Goal: Information Seeking & Learning: Learn about a topic

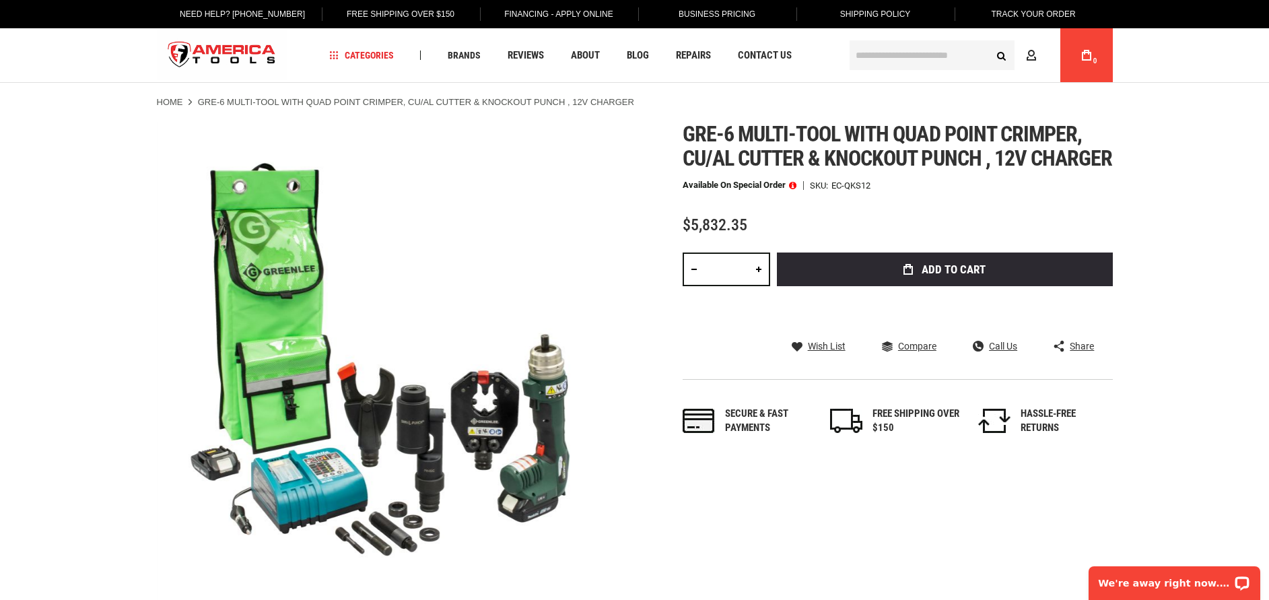
click at [794, 190] on span at bounding box center [792, 184] width 7 height 9
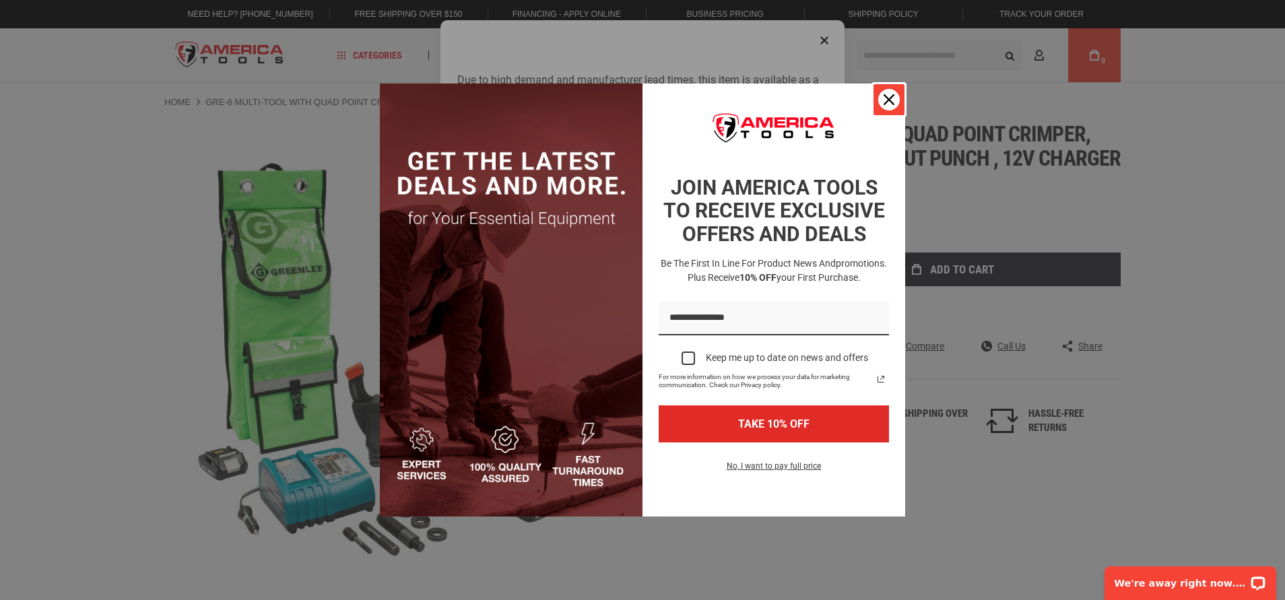
click at [881, 97] on div "Close" at bounding box center [889, 100] width 22 height 22
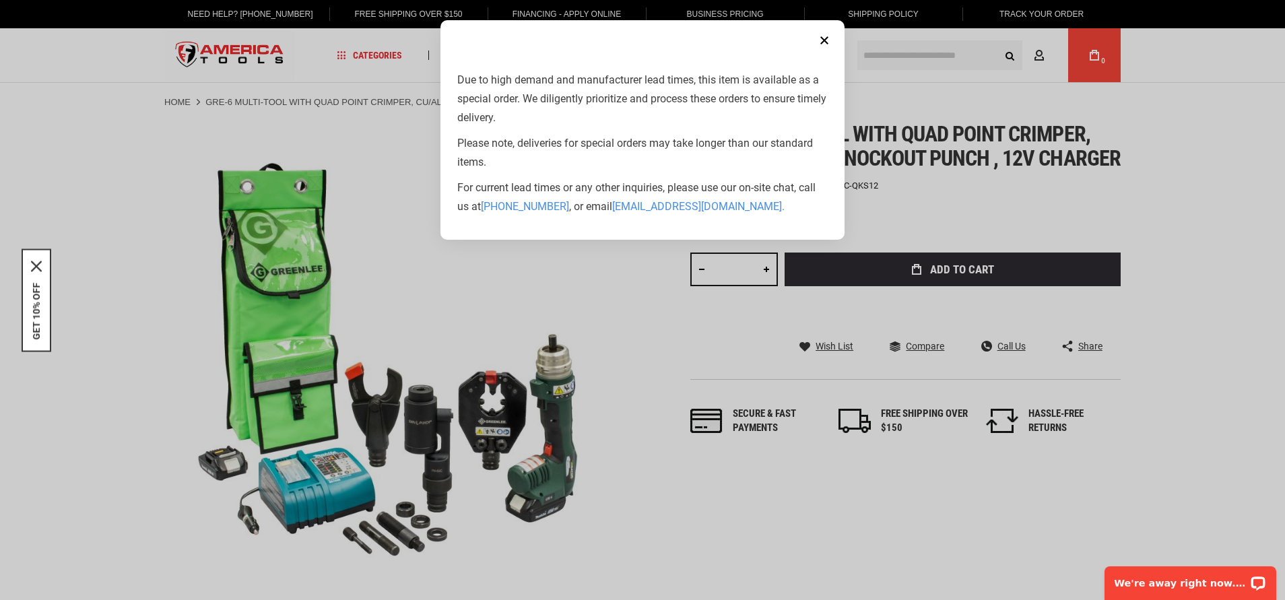
click at [820, 36] on button "Close" at bounding box center [824, 40] width 27 height 27
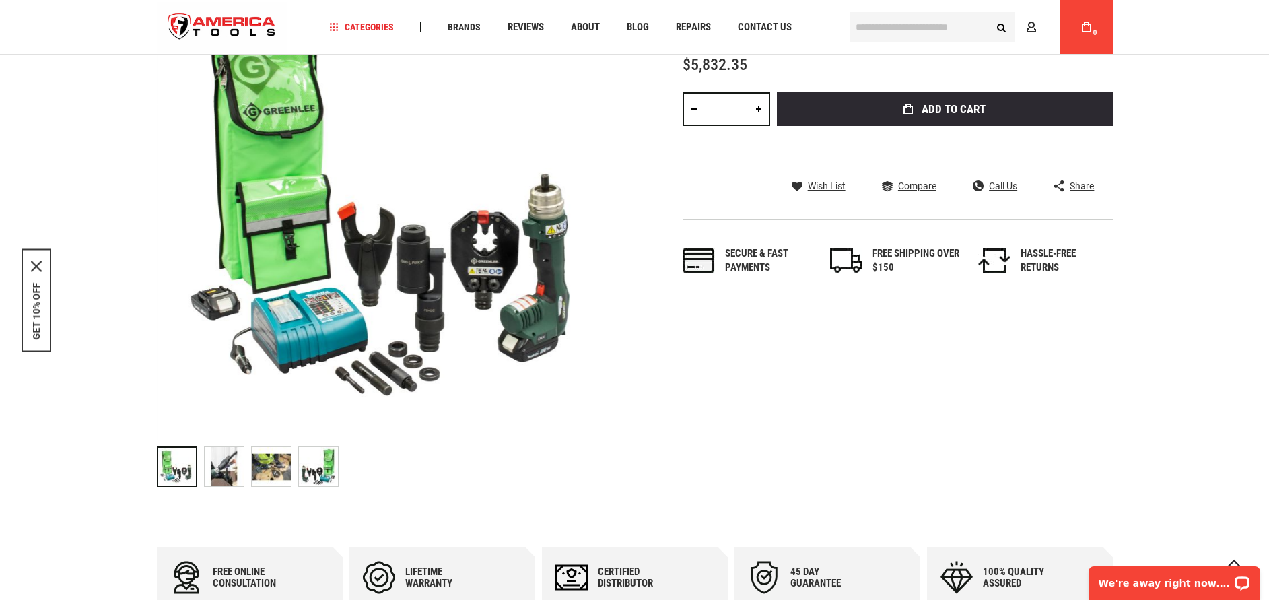
scroll to position [202, 0]
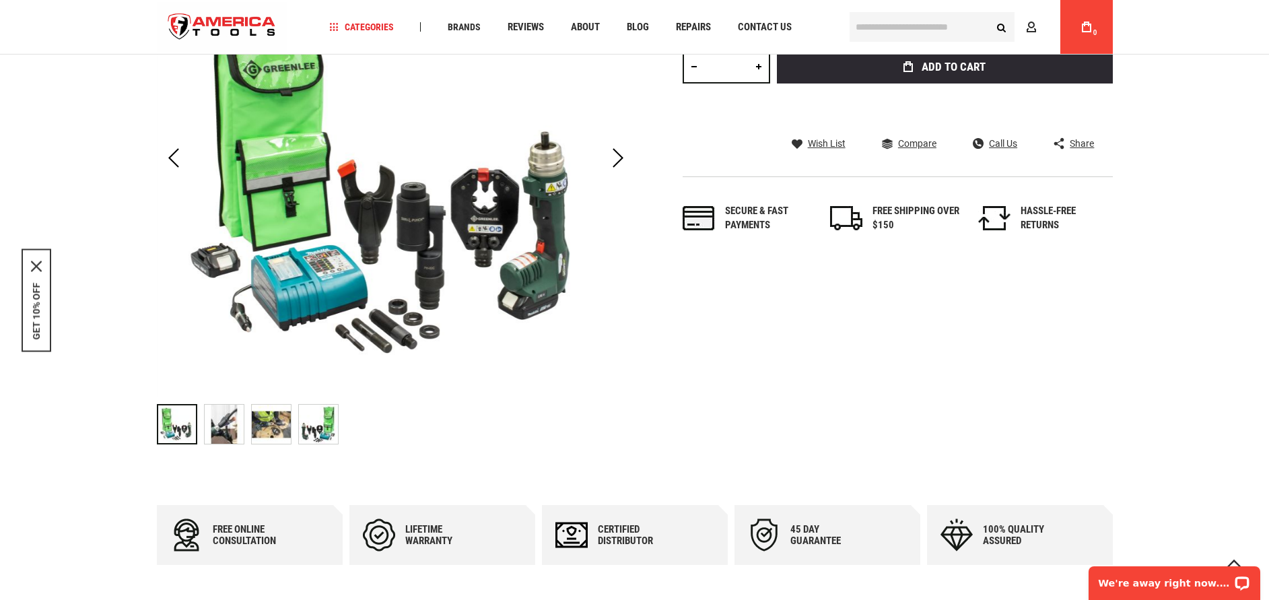
click at [262, 413] on img "GRE-6 Multi-tool with Quad Point Crimper, CU/AL Cutter & Knockout Punch , 12V C…" at bounding box center [271, 424] width 39 height 39
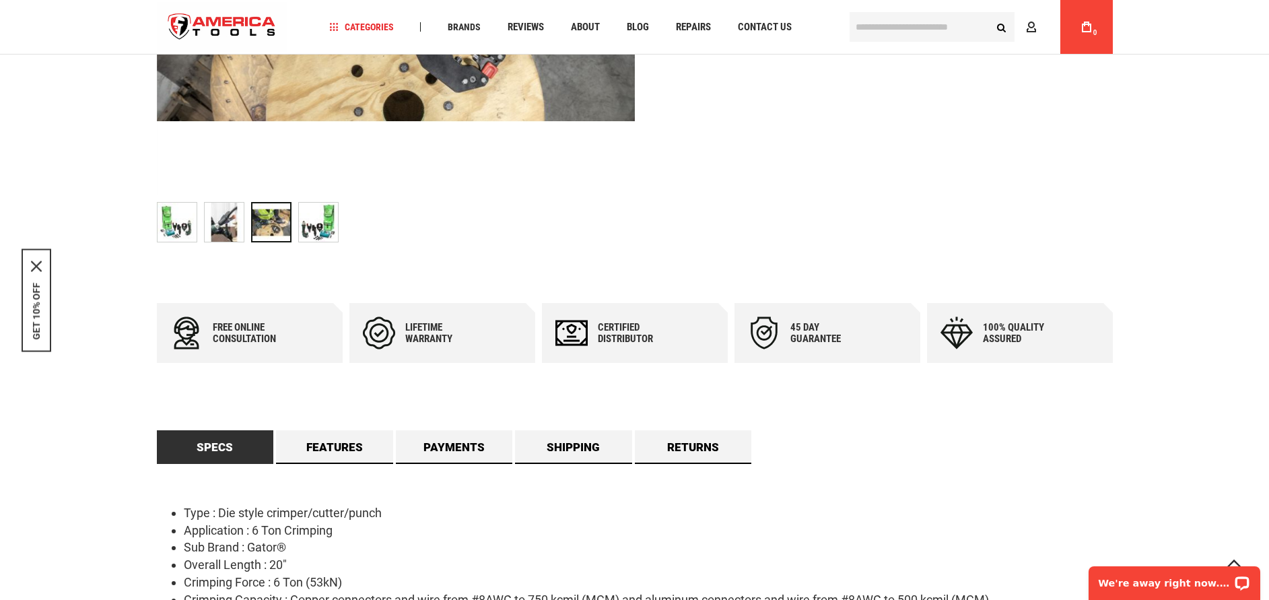
scroll to position [0, 0]
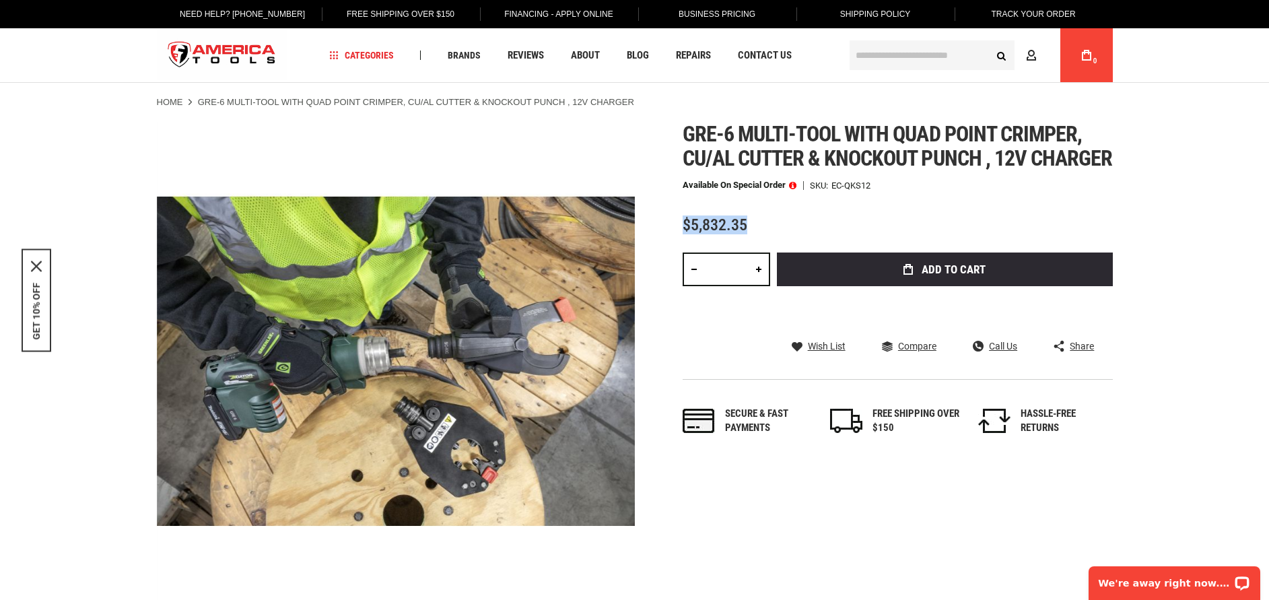
drag, startPoint x: 685, startPoint y: 244, endPoint x: 772, endPoint y: 246, distance: 86.9
click at [772, 234] on div "$5,832.35" at bounding box center [898, 225] width 430 height 17
copy span "$5,832.35"
click at [827, 229] on div "Gre-6 multi-tool with quad point crimper, cu/al cutter & knockout punch , 12v c…" at bounding box center [898, 292] width 430 height 341
click at [620, 374] on div "Next" at bounding box center [618, 360] width 34 height 47
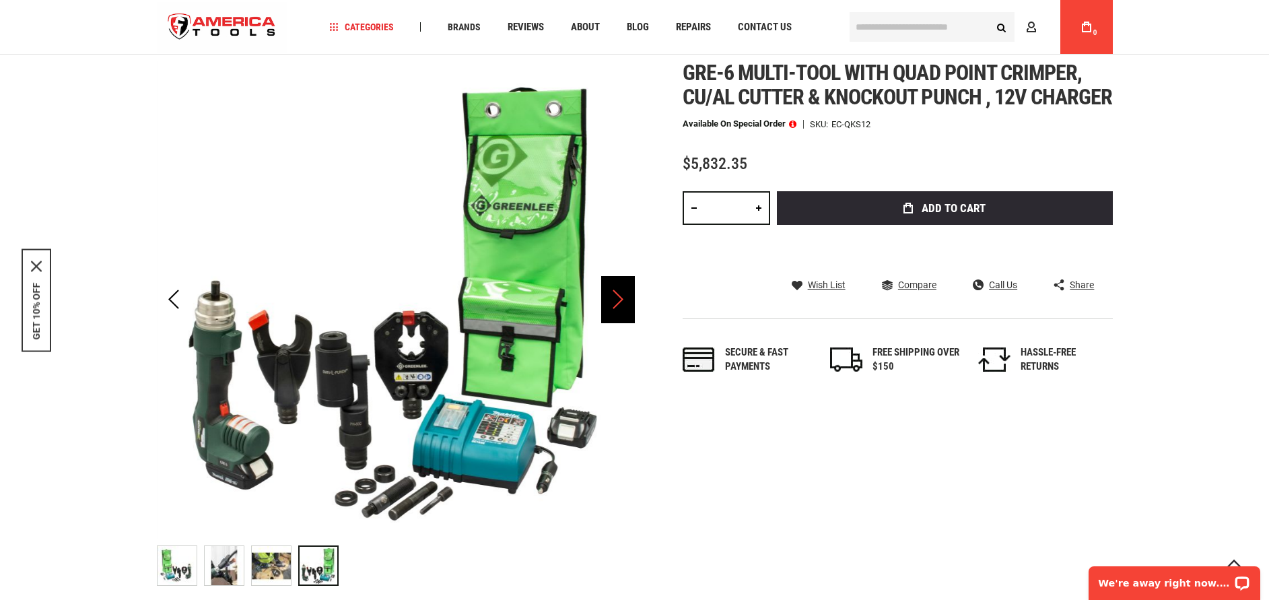
scroll to position [101, 0]
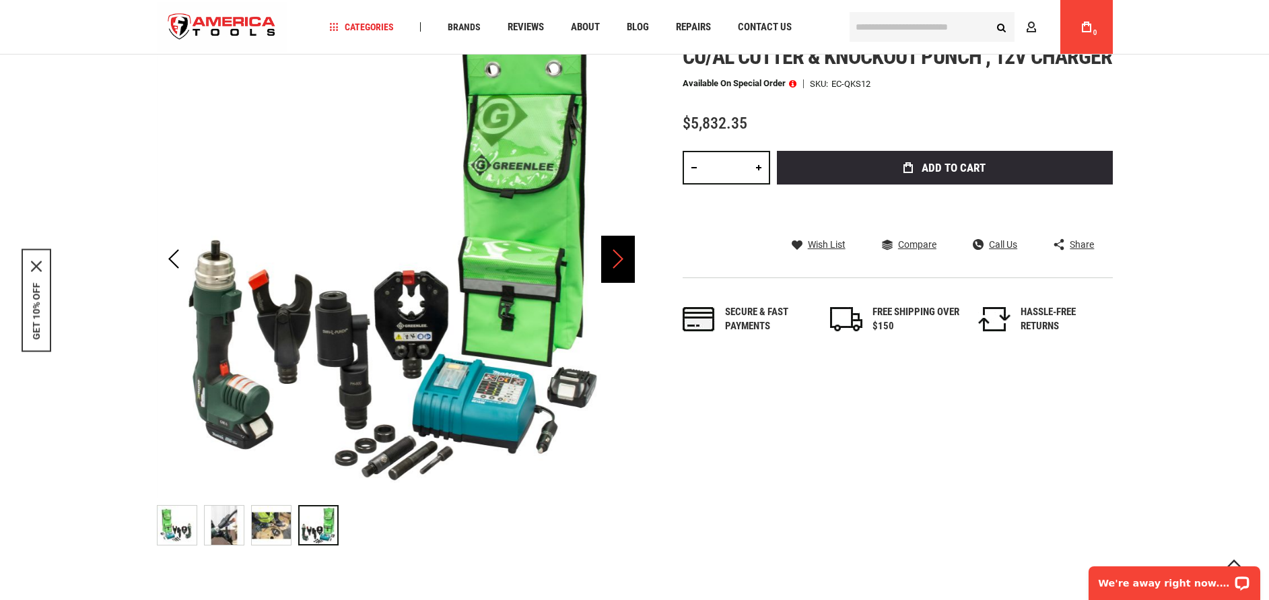
click at [618, 257] on div "Next" at bounding box center [618, 259] width 34 height 47
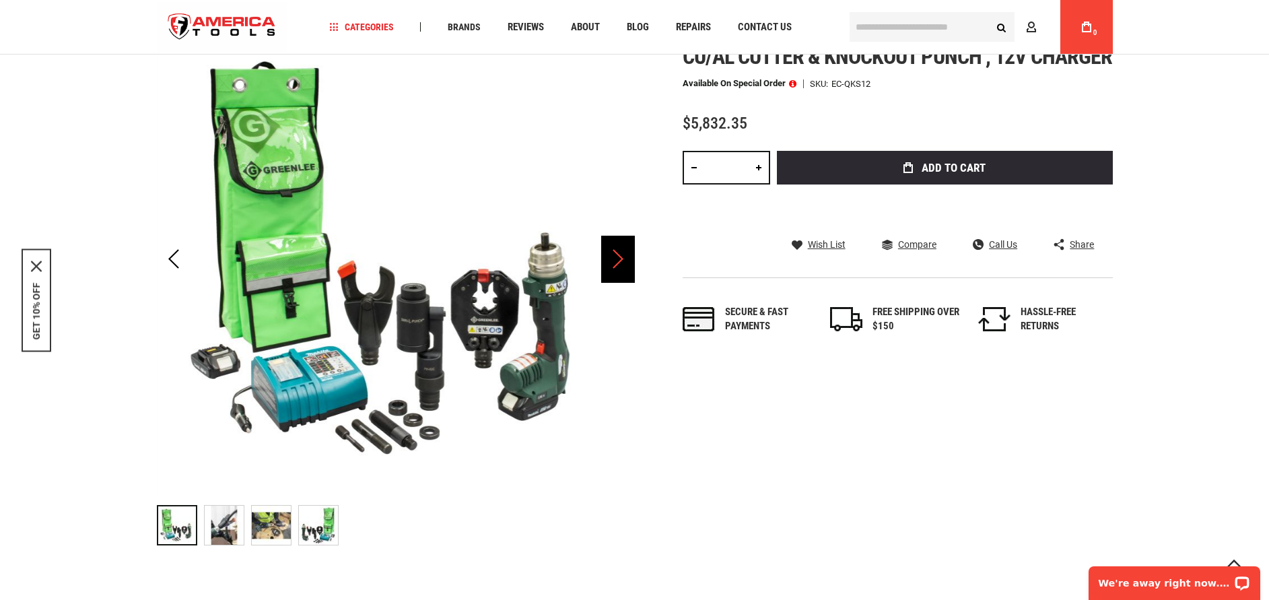
click at [618, 257] on div "Next" at bounding box center [618, 259] width 34 height 47
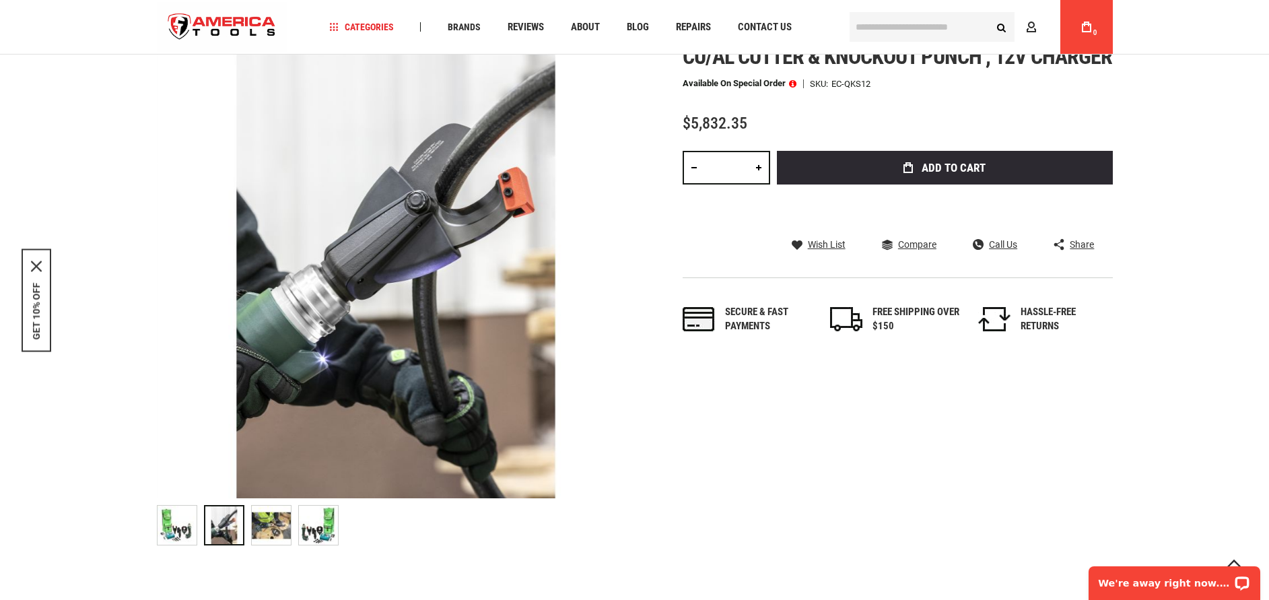
click at [714, 488] on div "Skip to the end of the images gallery Skip to the beginning of the images galle…" at bounding box center [635, 286] width 956 height 532
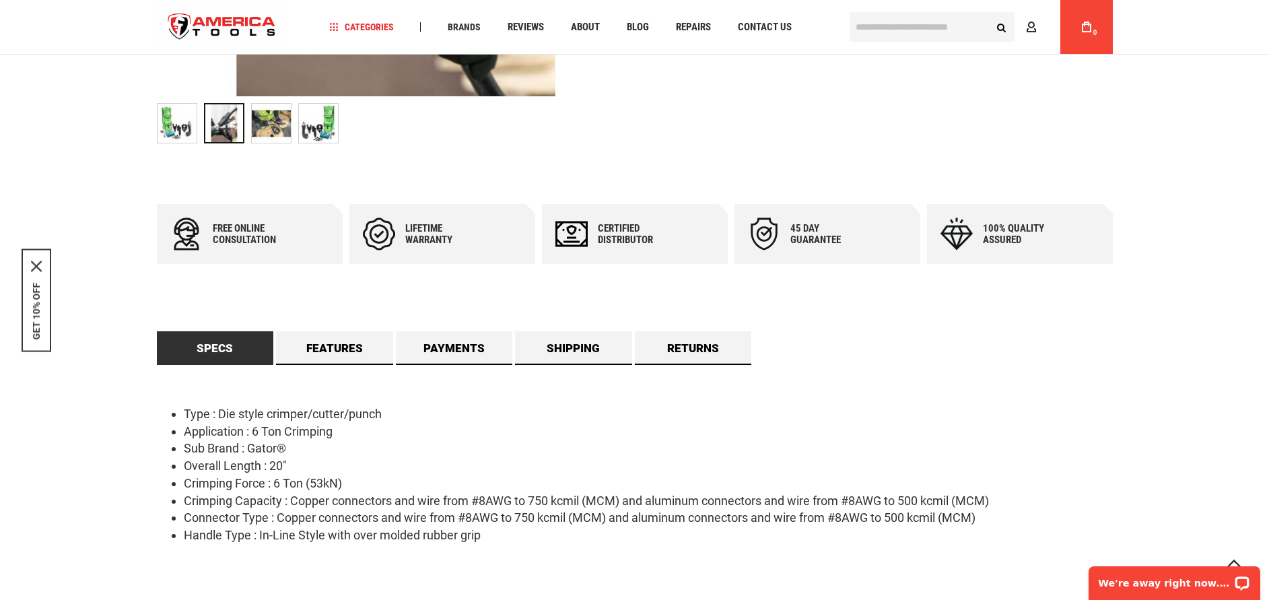
scroll to position [505, 0]
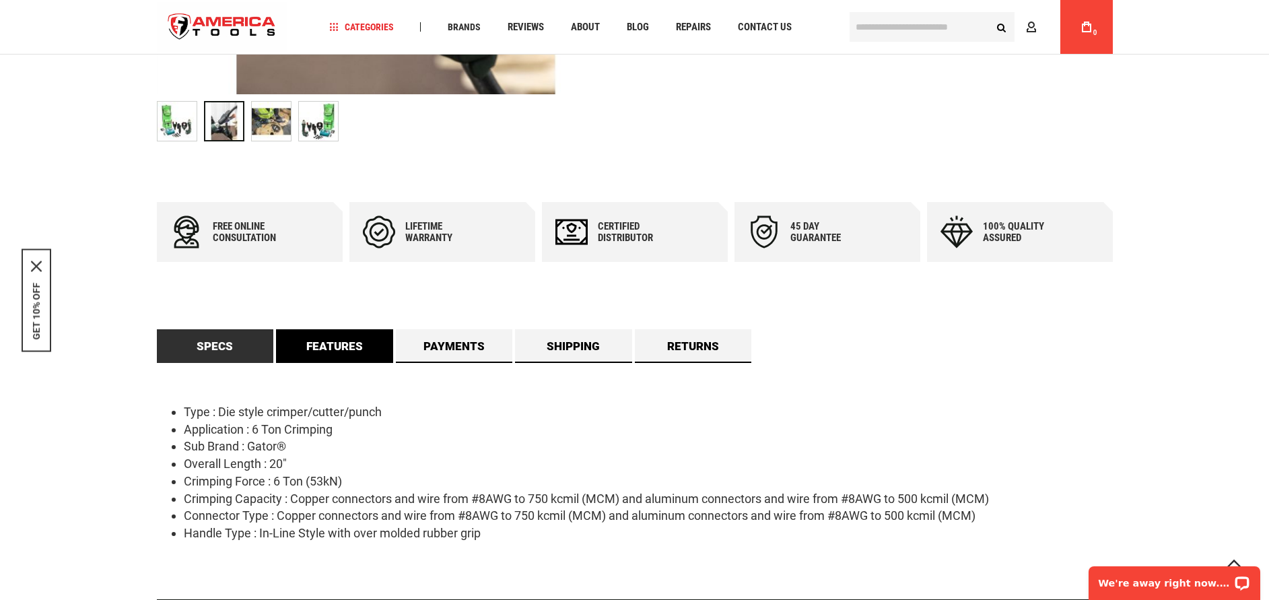
click at [343, 351] on link "Features" at bounding box center [334, 346] width 117 height 34
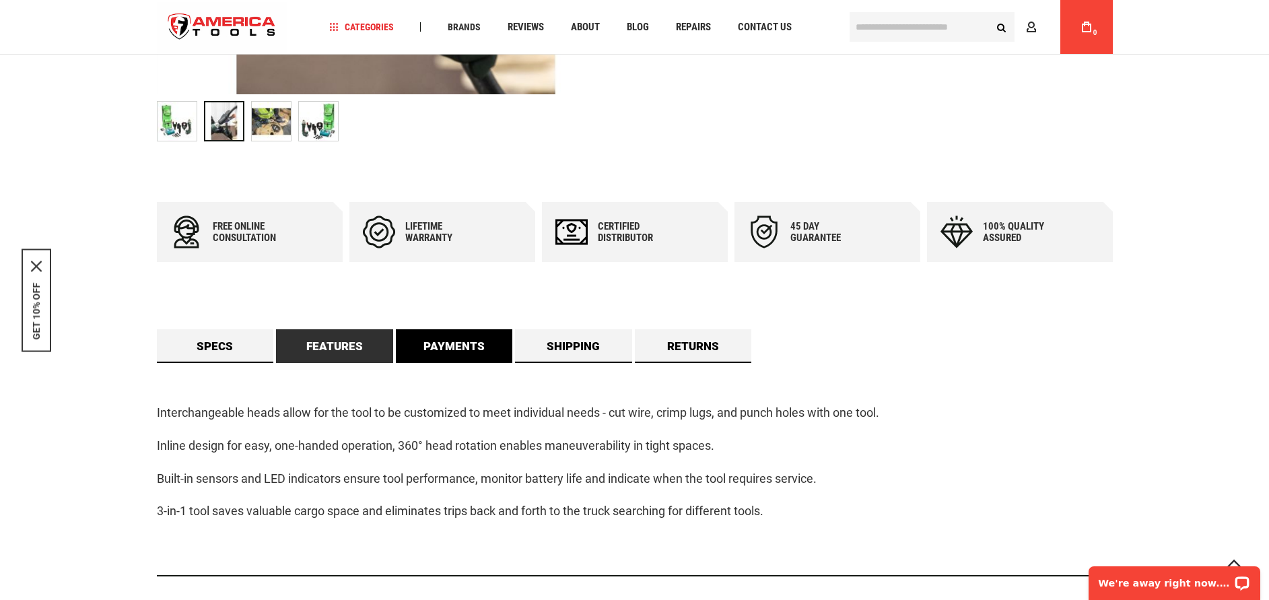
click at [427, 341] on link "Payments" at bounding box center [454, 346] width 117 height 34
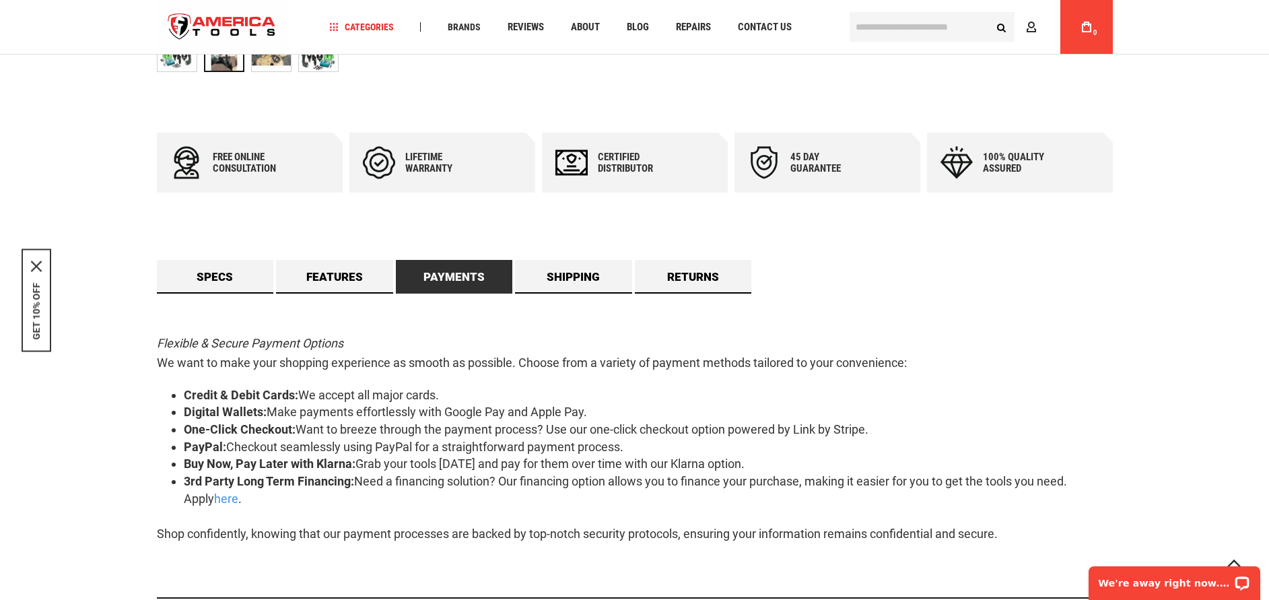
scroll to position [606, 0]
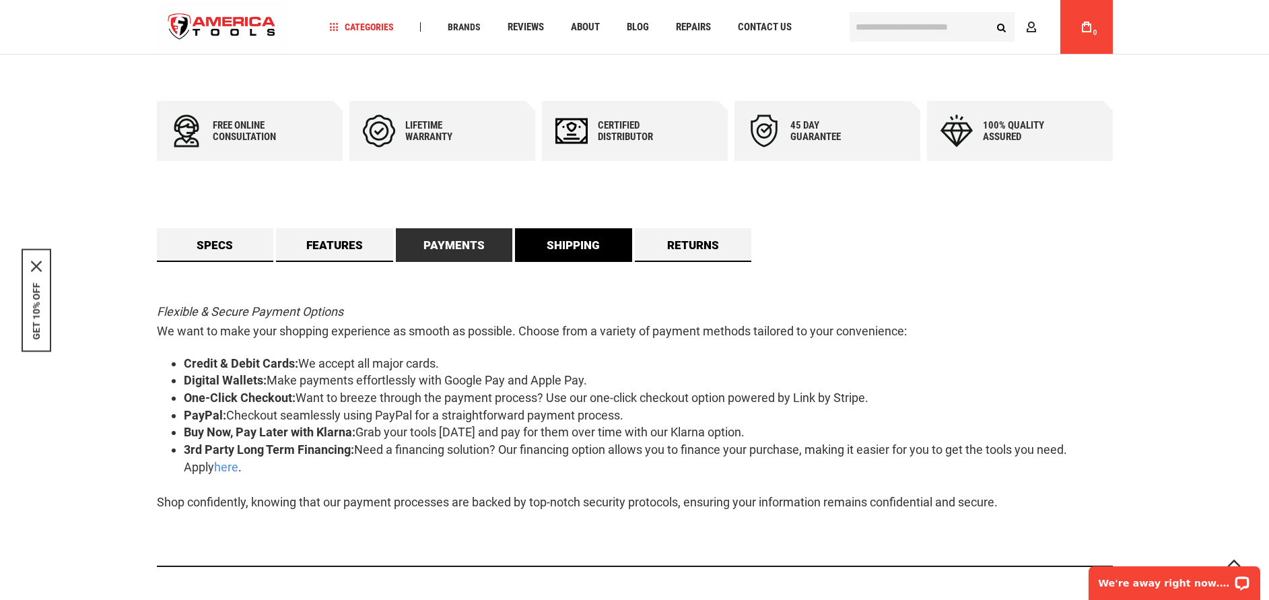
click at [574, 246] on link "Shipping" at bounding box center [573, 245] width 117 height 34
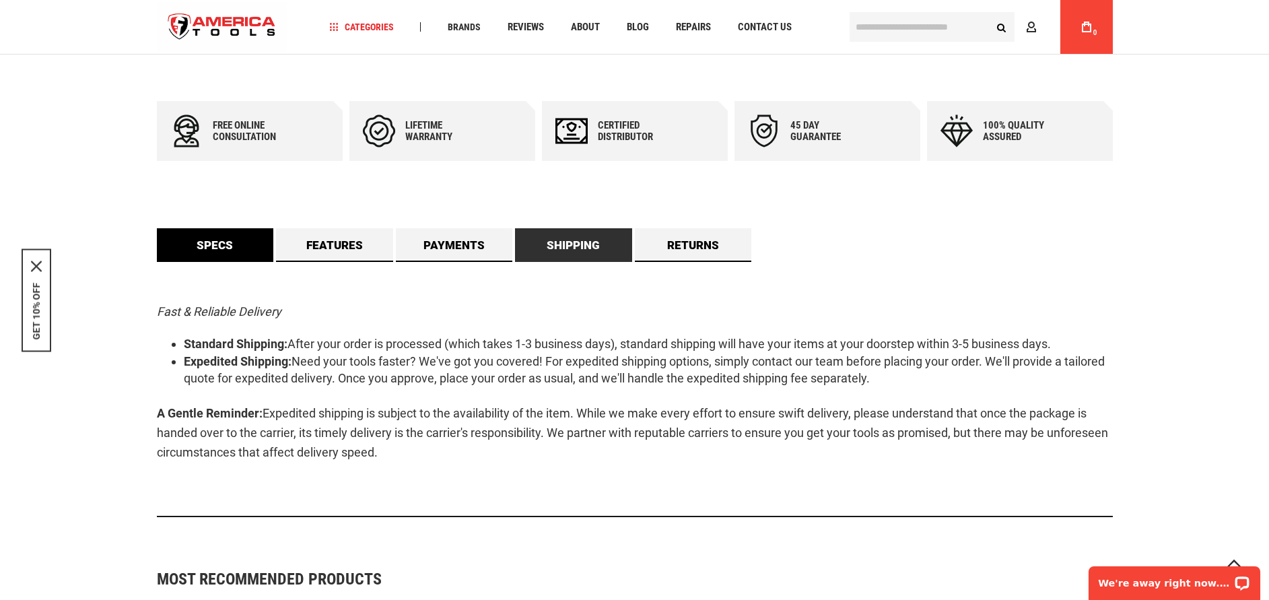
click at [213, 249] on link "Specs" at bounding box center [215, 245] width 117 height 34
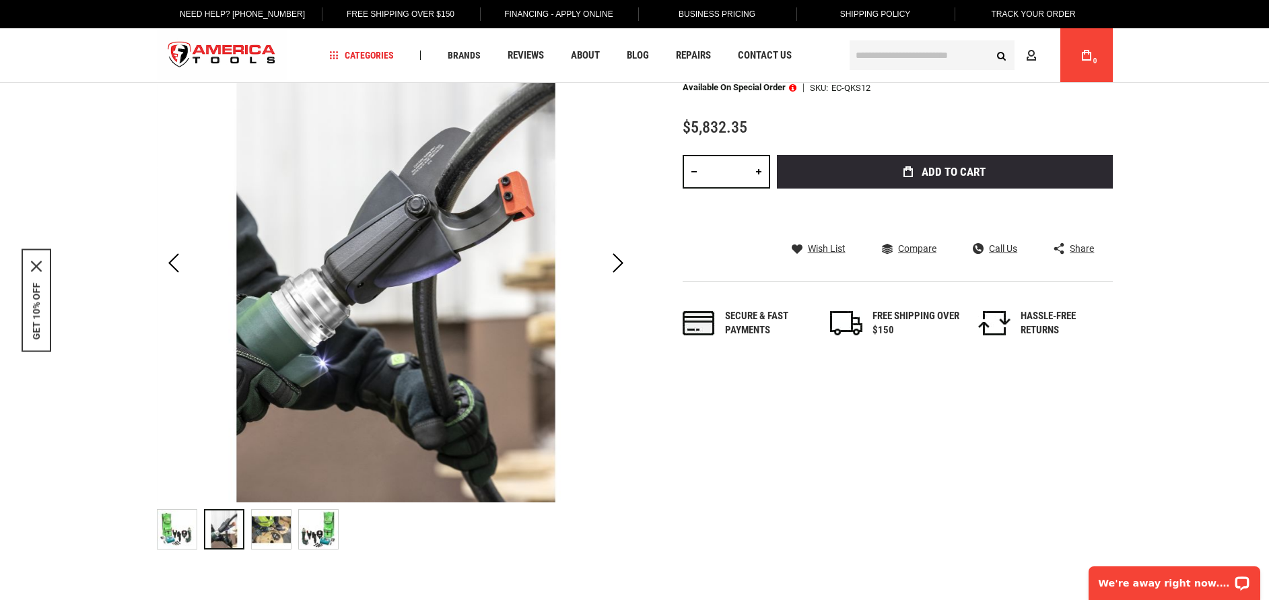
scroll to position [0, 0]
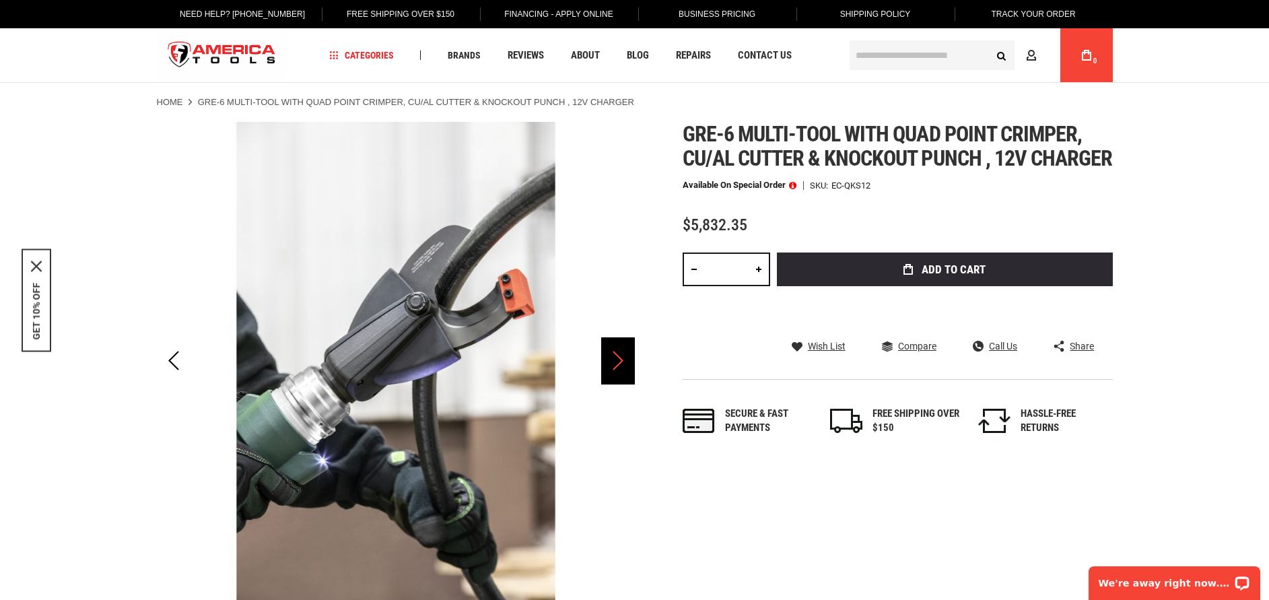
click at [614, 374] on div "Next" at bounding box center [618, 360] width 34 height 47
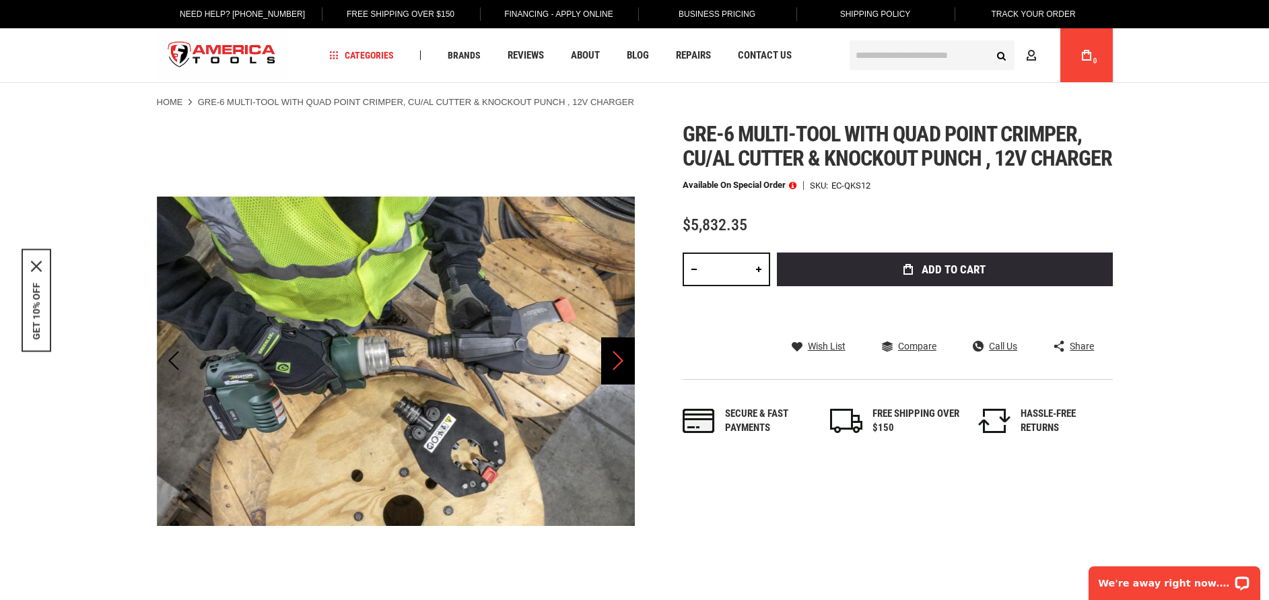
click at [614, 365] on div "Next" at bounding box center [618, 360] width 34 height 47
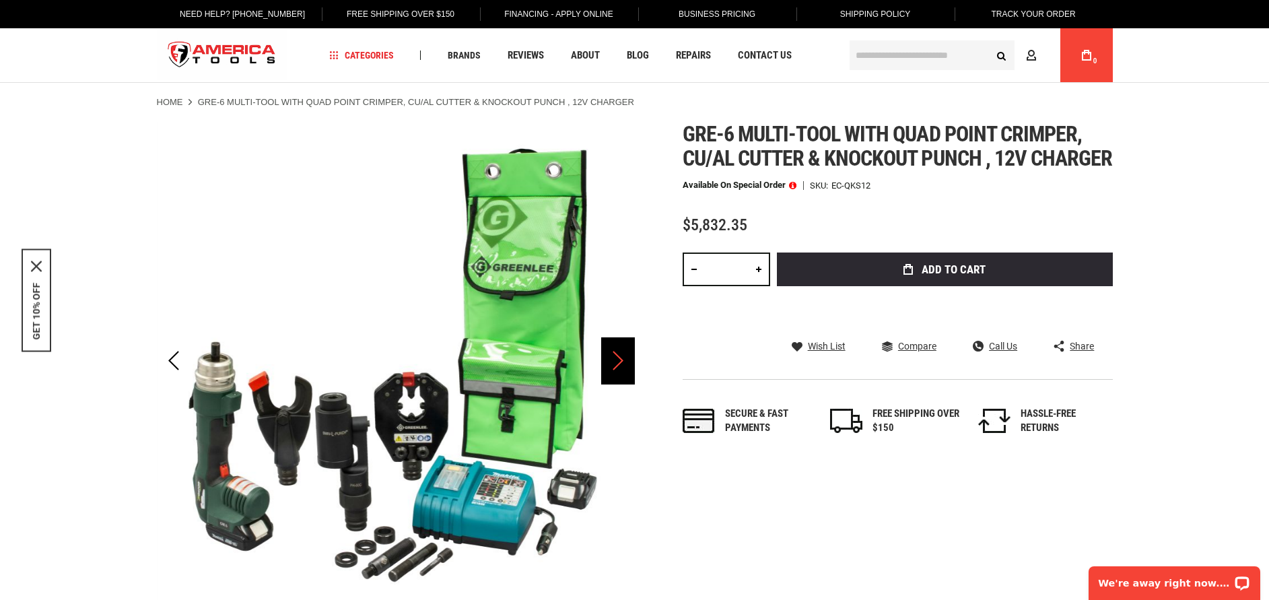
click at [614, 365] on div "Next" at bounding box center [618, 360] width 34 height 47
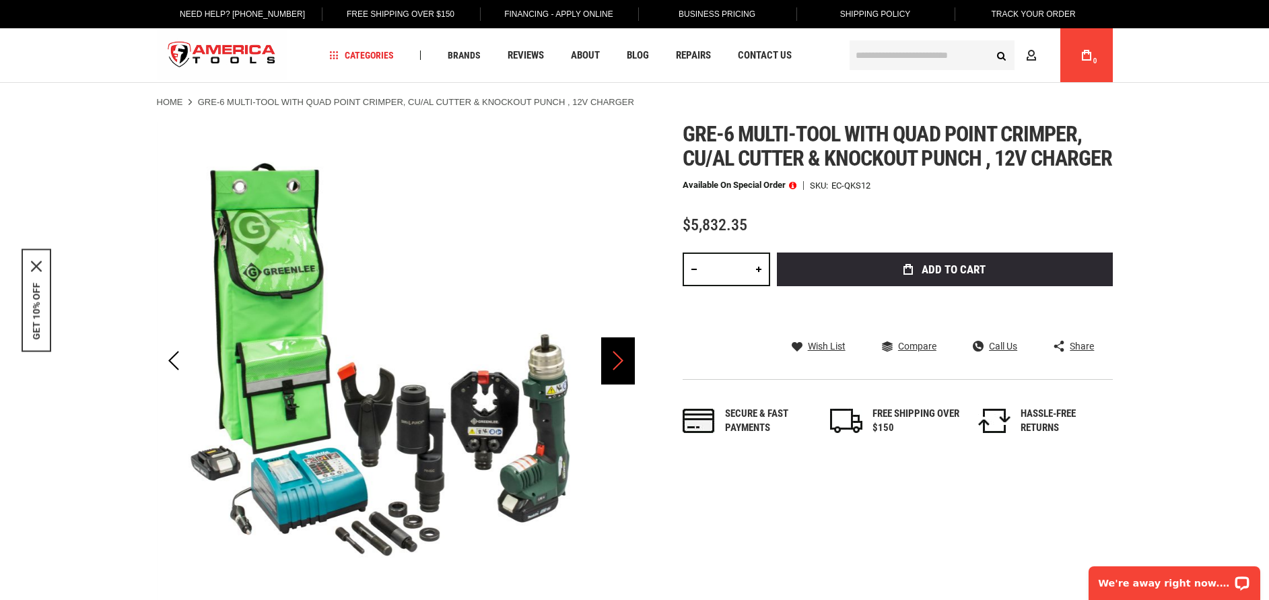
click at [614, 365] on div "Next" at bounding box center [618, 360] width 34 height 47
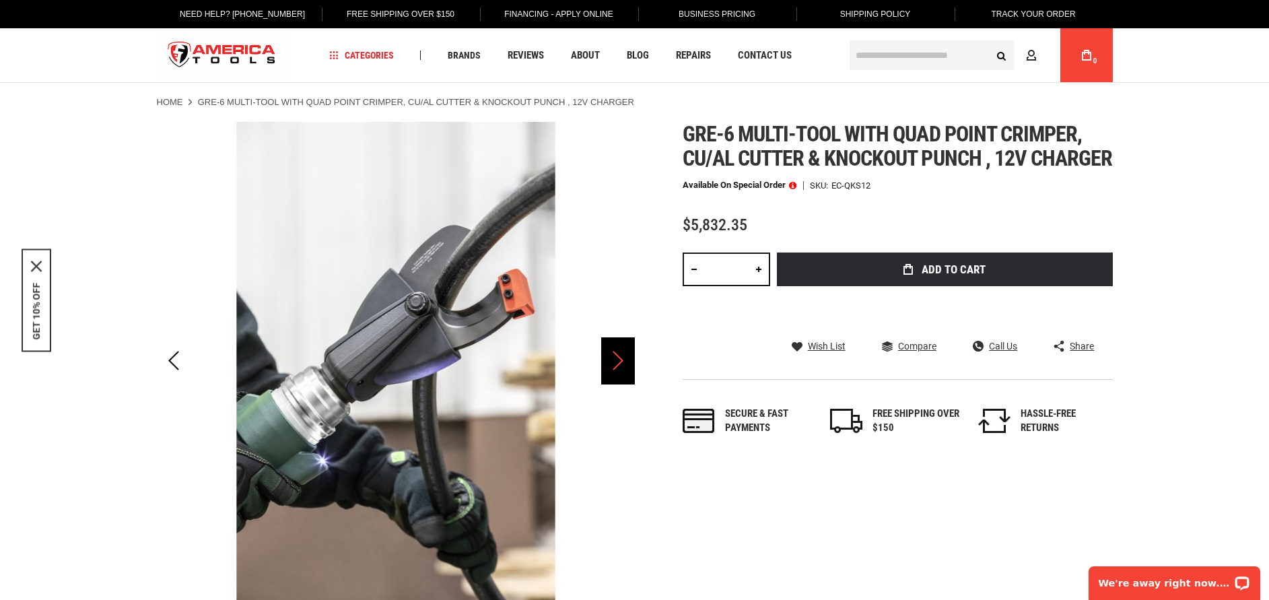
click at [614, 365] on div "Next" at bounding box center [618, 360] width 34 height 47
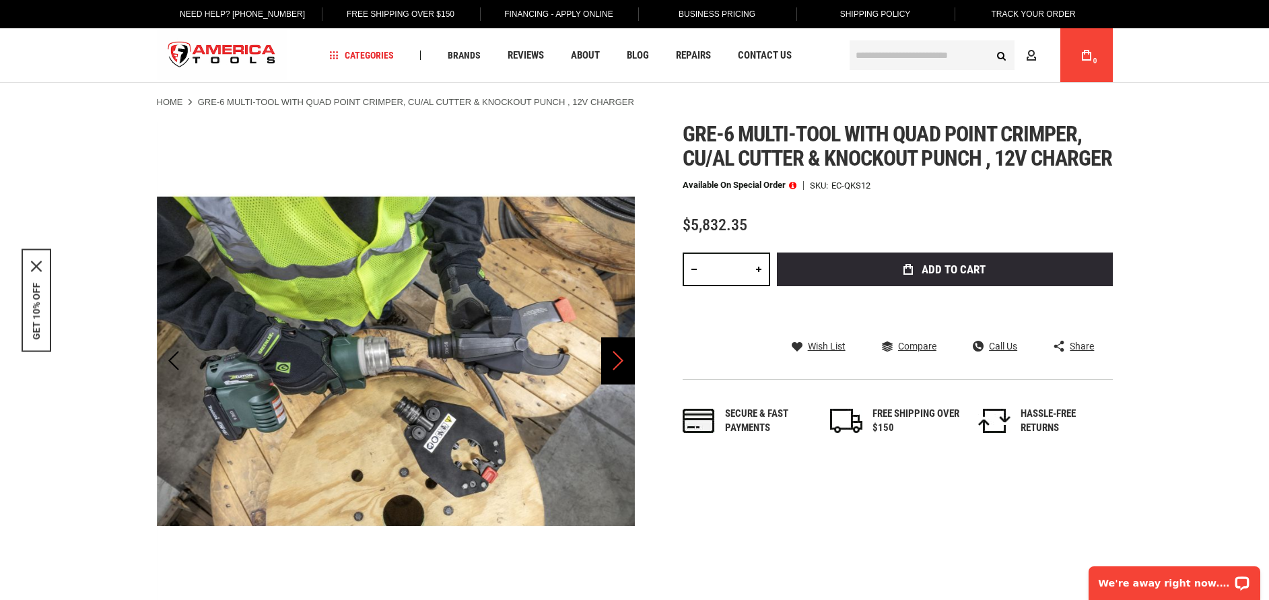
click at [614, 364] on div "Next" at bounding box center [618, 360] width 34 height 47
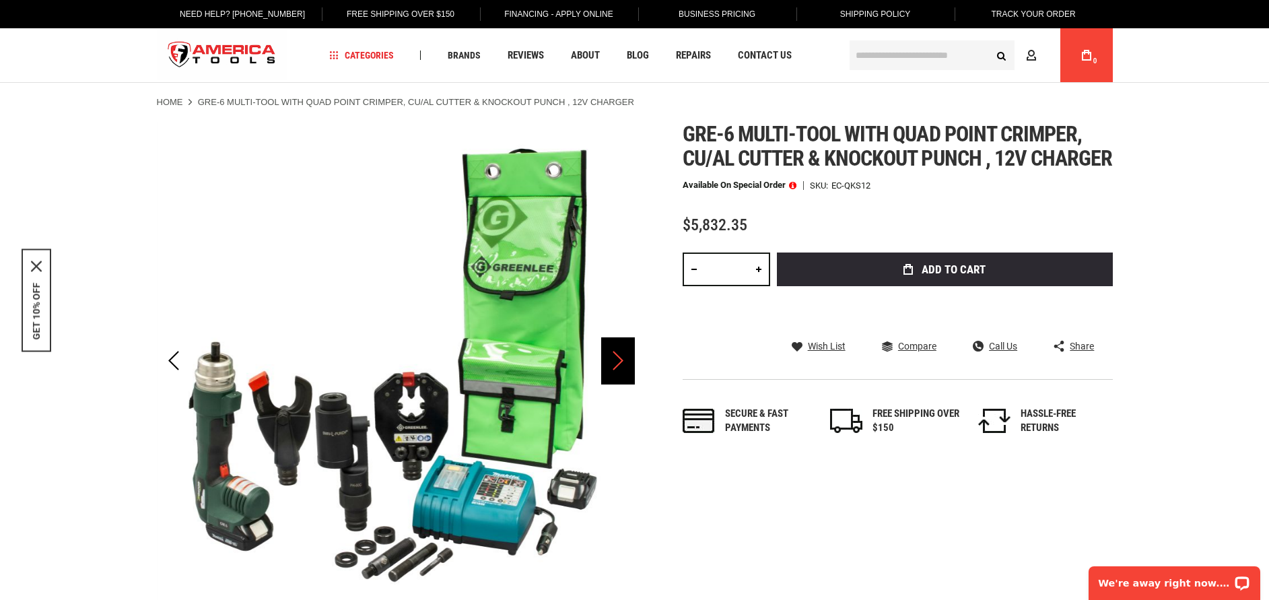
click at [614, 364] on div "Next" at bounding box center [618, 360] width 34 height 47
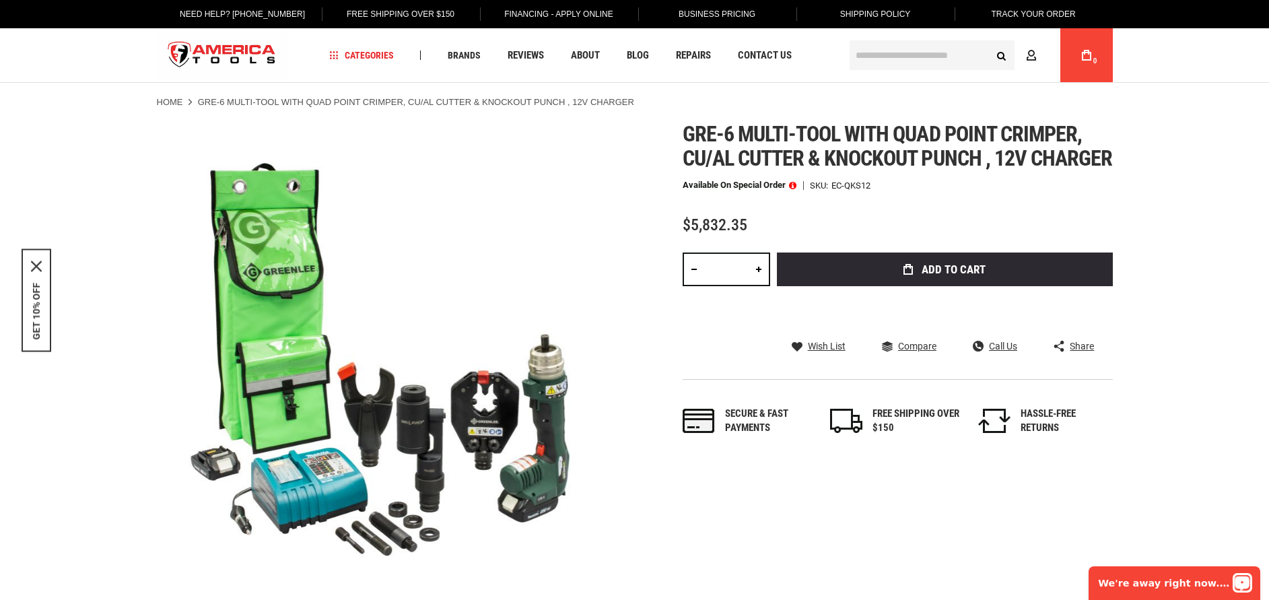
click at [1057, 499] on div "Open LiveChat chat widget" at bounding box center [1242, 582] width 17 height 17
click at [749, 55] on span "Contact Us" at bounding box center [765, 55] width 54 height 10
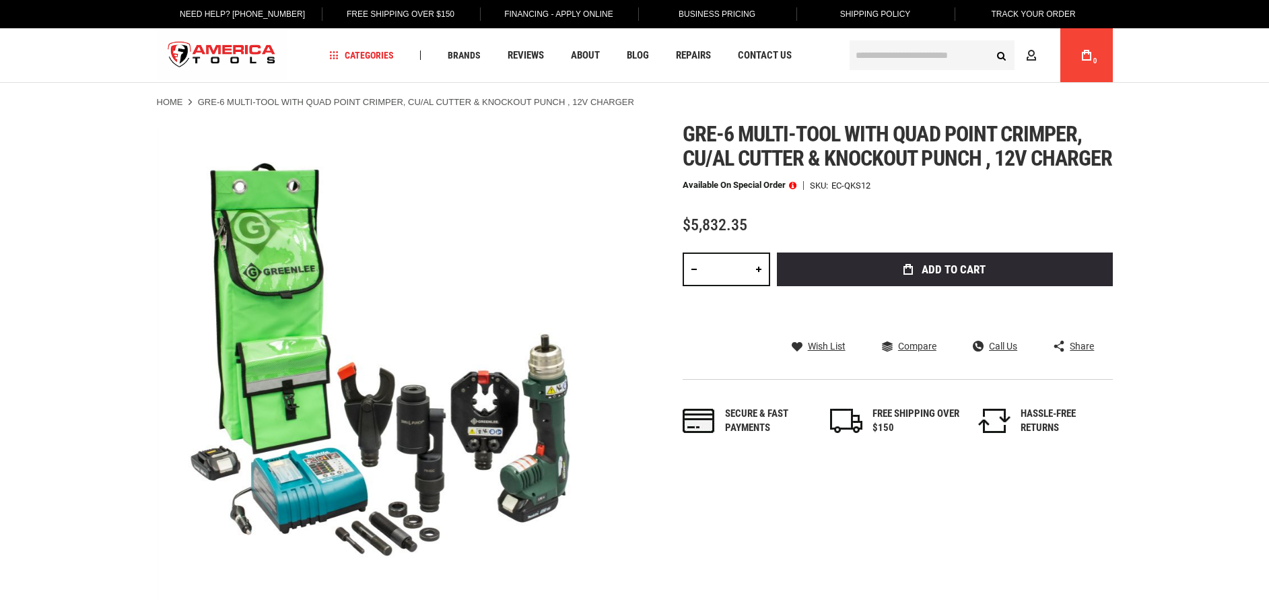
click at [675, 537] on div "Skip to the end of the images gallery Skip to the beginning of the images galle…" at bounding box center [635, 388] width 956 height 532
